Goal: Information Seeking & Learning: Learn about a topic

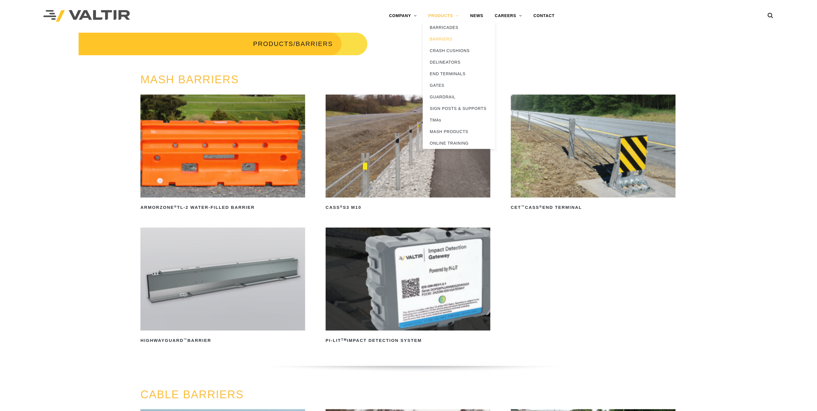
click at [449, 16] on link "PRODUCTS" at bounding box center [444, 16] width 42 height 12
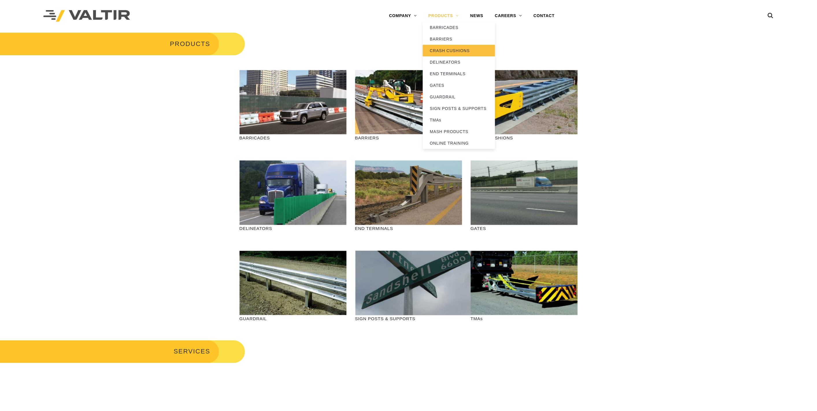
click at [443, 50] on link "CRASH CUSHIONS" at bounding box center [459, 51] width 72 height 12
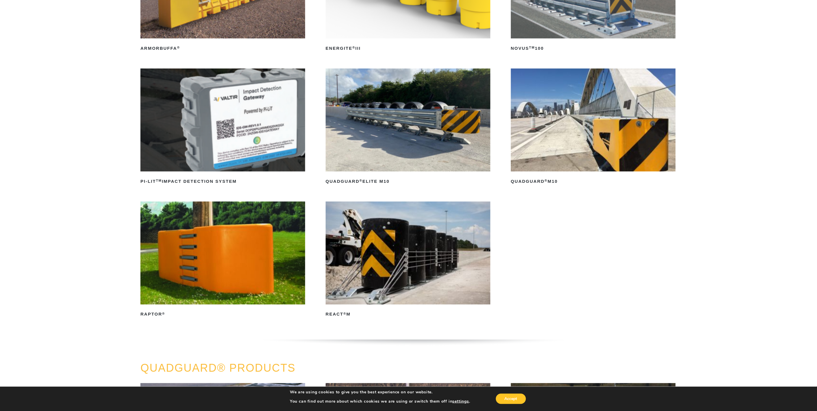
scroll to position [160, 0]
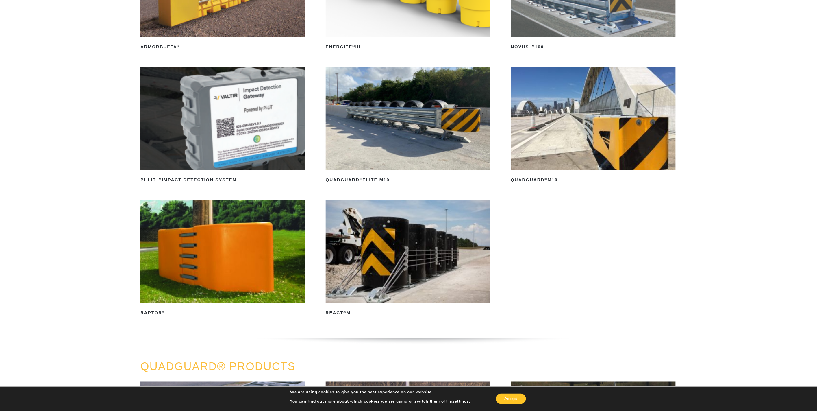
click at [570, 134] on img at bounding box center [593, 118] width 165 height 103
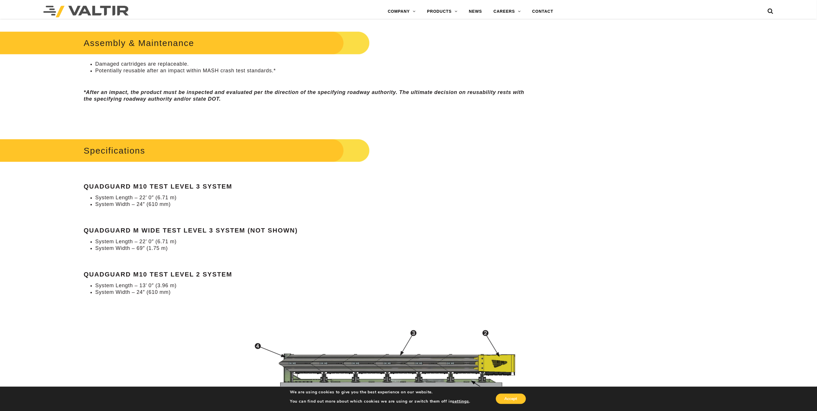
scroll to position [481, 0]
